Goal: Check status

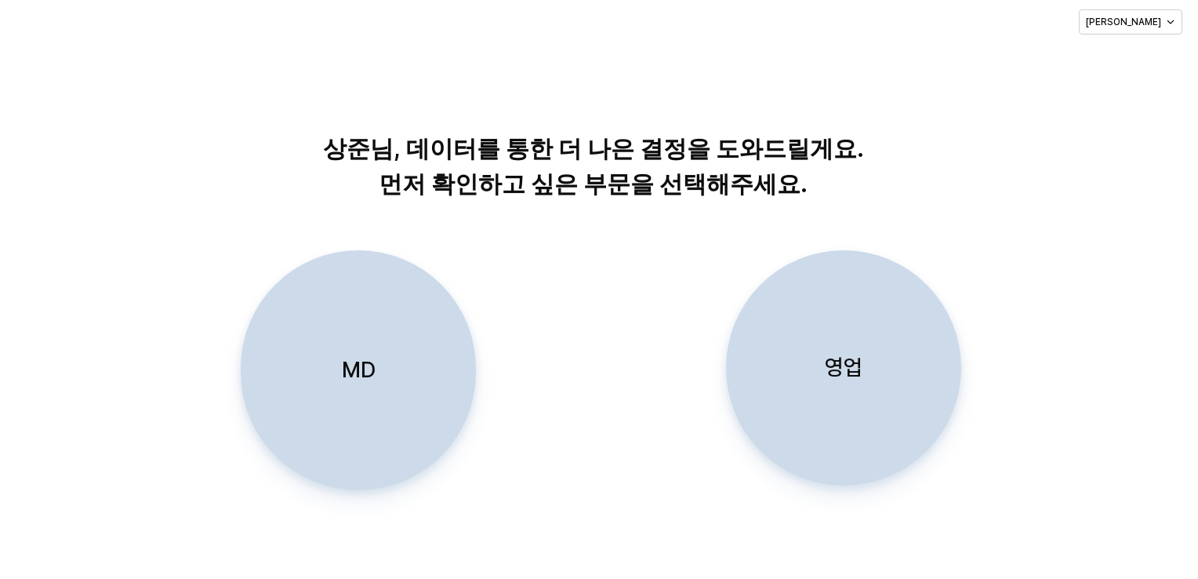
click at [814, 379] on div "영업" at bounding box center [843, 368] width 221 height 234
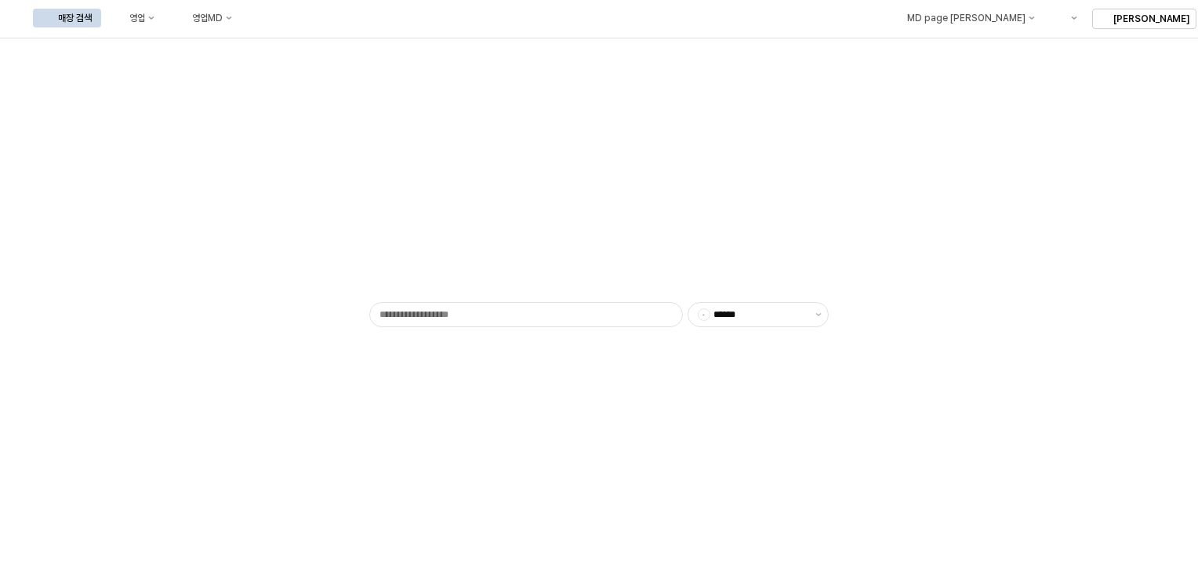
type input "******"
click at [164, 13] on button "영업" at bounding box center [134, 18] width 60 height 19
click at [145, 20] on div "영업" at bounding box center [137, 18] width 16 height 11
click at [282, 48] on div "목표매출 달성현황" at bounding box center [308, 47] width 83 height 13
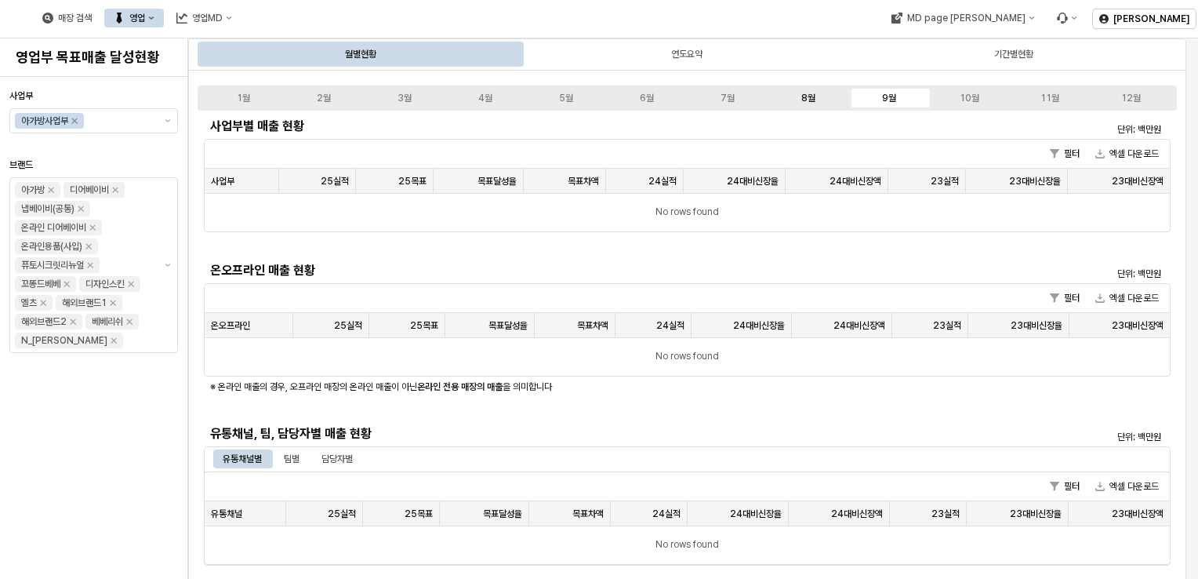
click at [814, 99] on div "8월" at bounding box center [808, 98] width 14 height 11
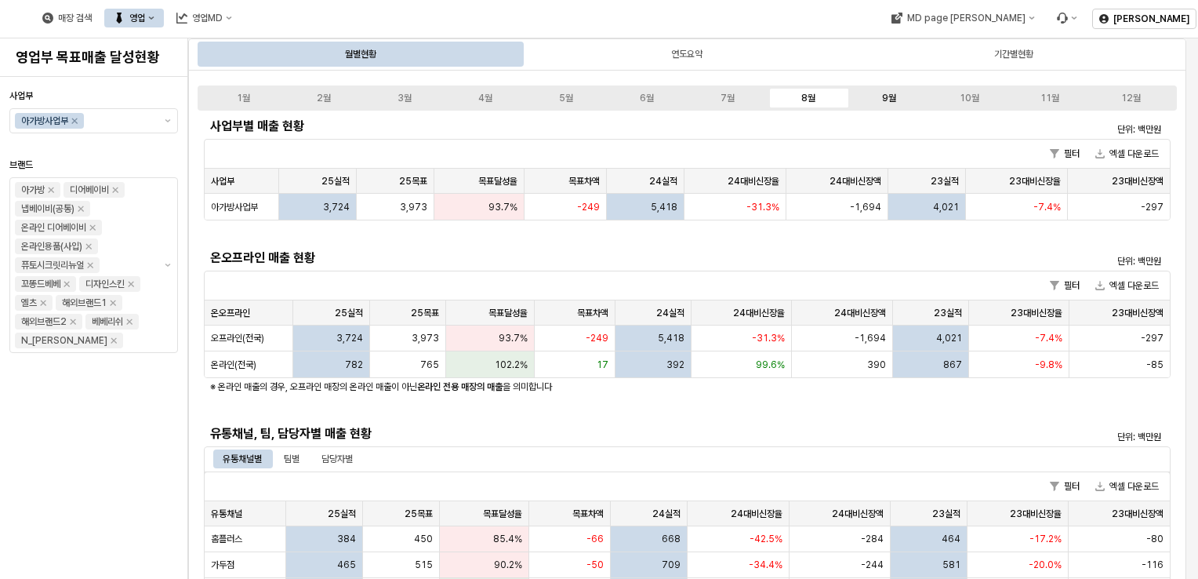
click at [882, 91] on label "9월" at bounding box center [888, 98] width 81 height 14
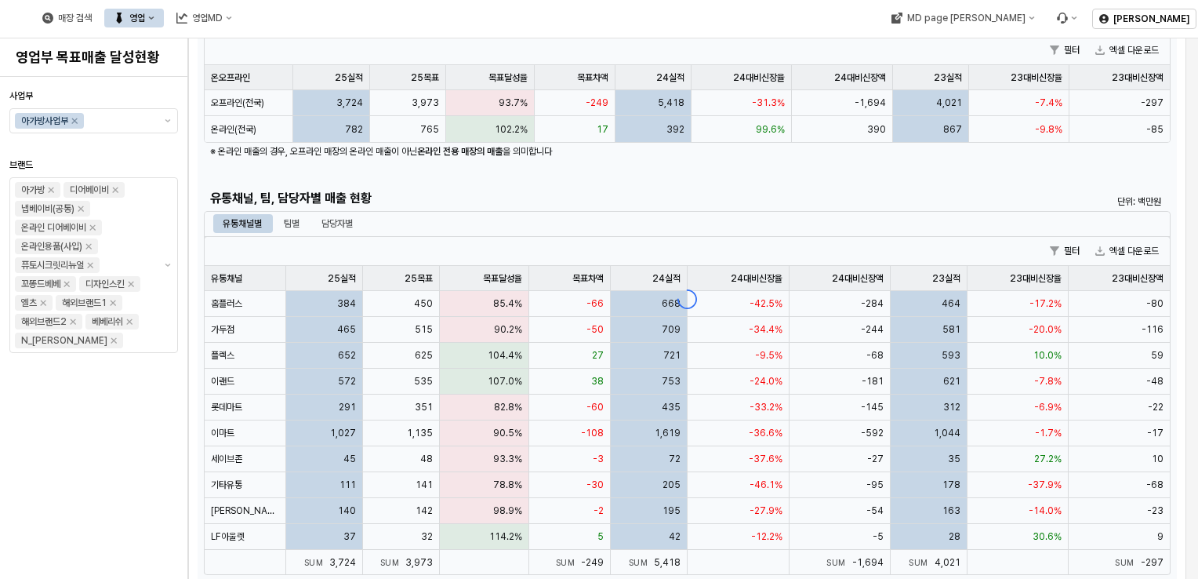
scroll to position [263, 0]
